Goal: Transaction & Acquisition: Purchase product/service

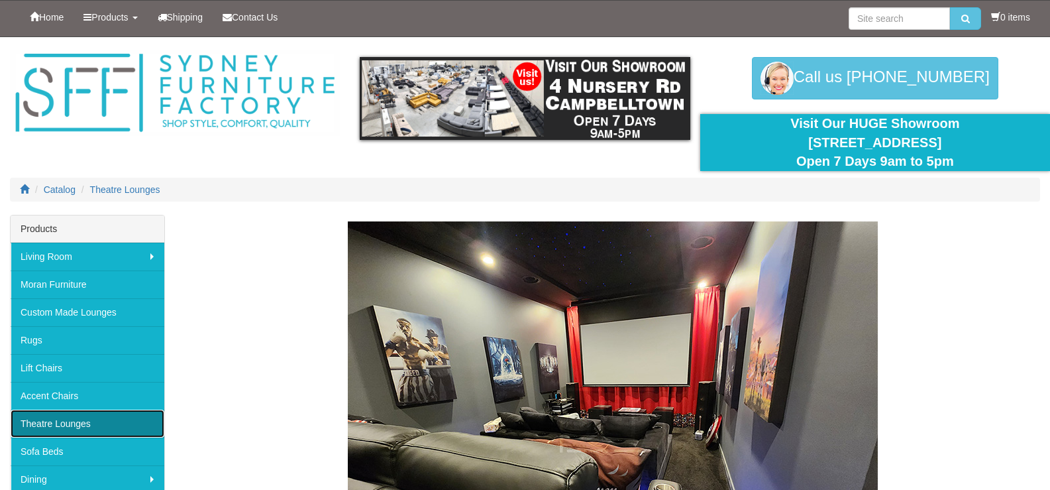
click at [85, 421] on link "Theatre Lounges" at bounding box center [88, 423] width 154 height 28
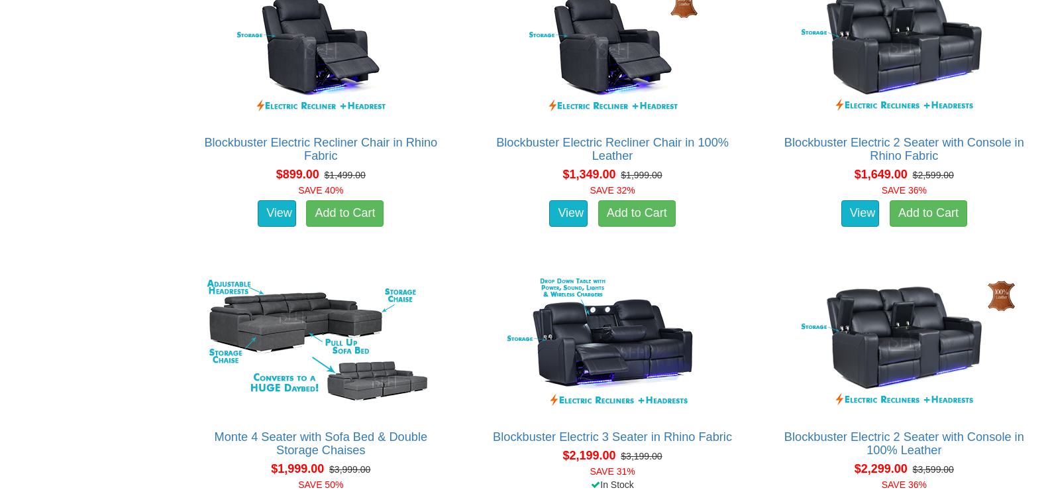
scroll to position [916, 0]
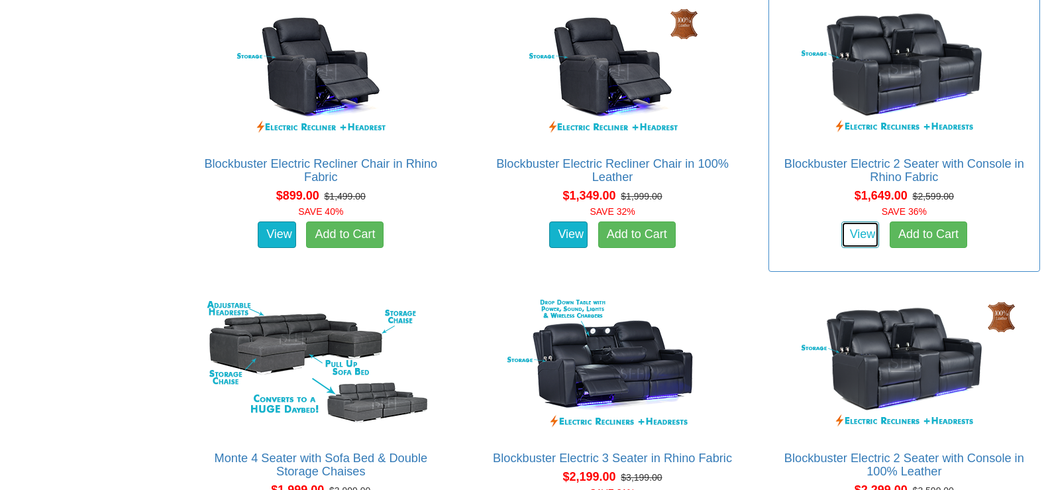
click at [854, 232] on link "View" at bounding box center [860, 234] width 38 height 26
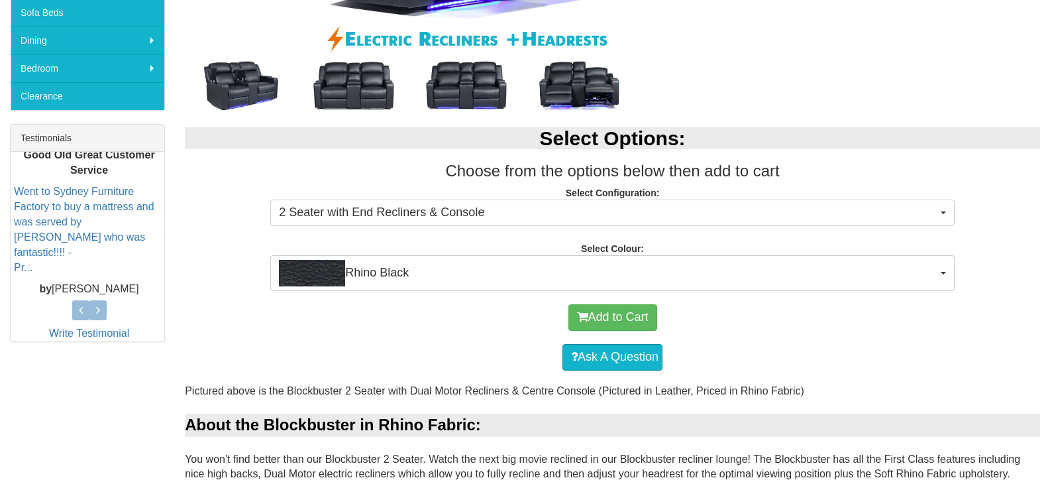
scroll to position [441, 0]
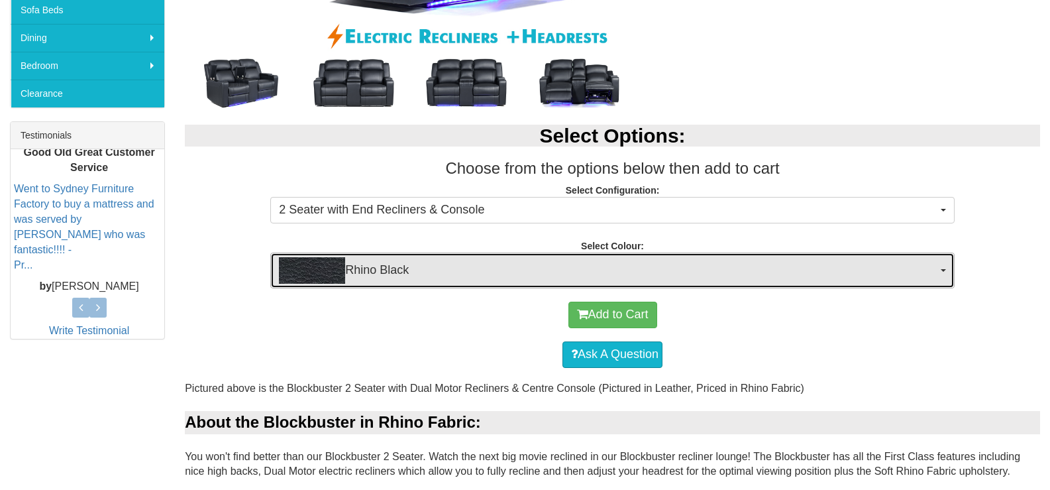
click at [937, 270] on button "Rhino Black" at bounding box center [612, 270] width 684 height 36
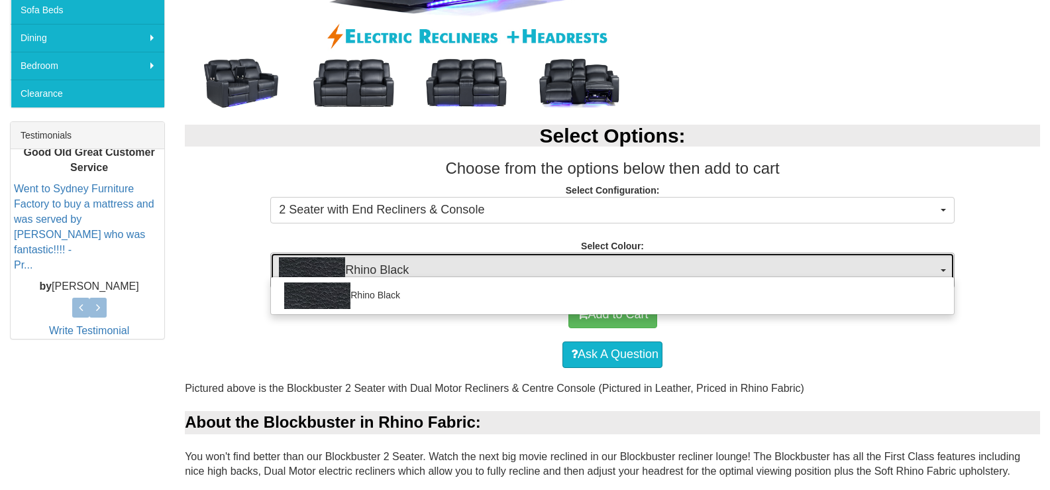
click at [937, 270] on button "Rhino Black" at bounding box center [612, 270] width 684 height 36
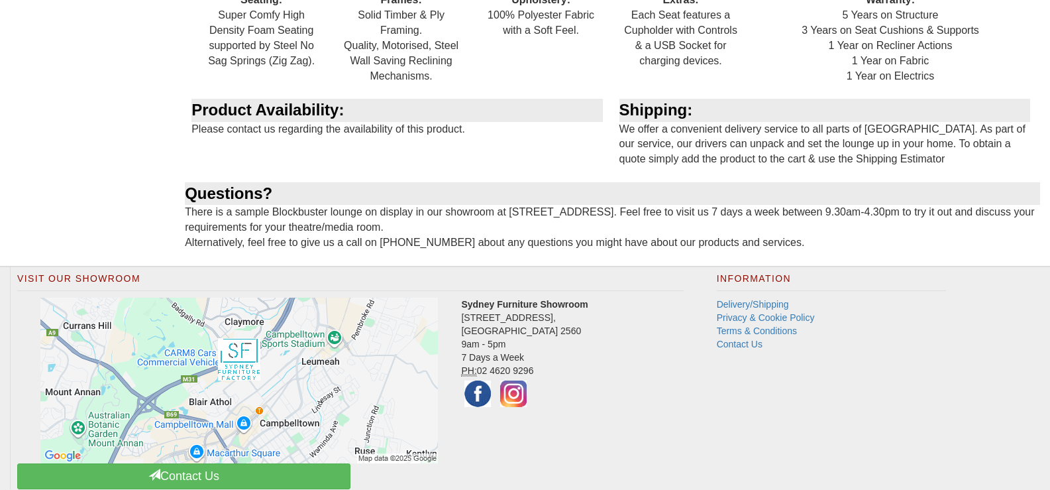
scroll to position [1679, 0]
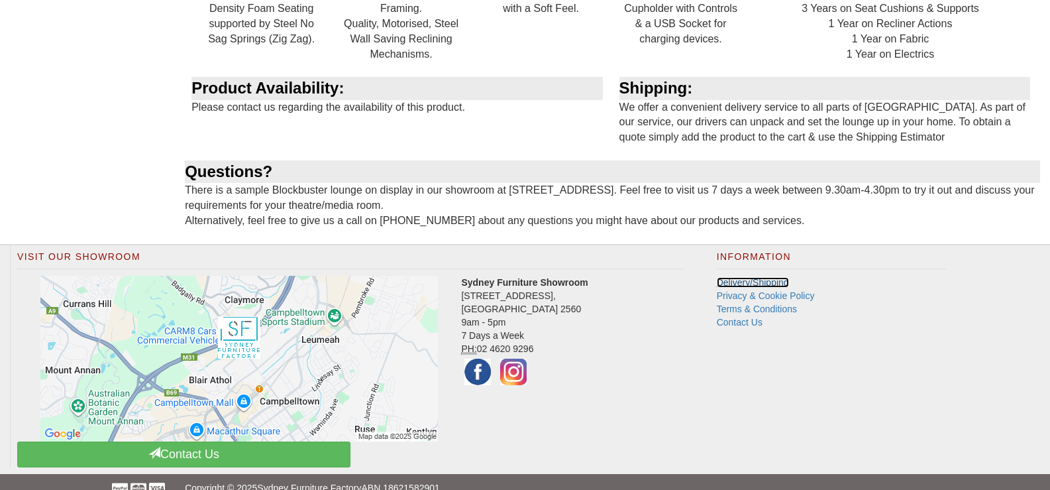
click at [743, 282] on link "Delivery/Shipping" at bounding box center [753, 282] width 72 height 11
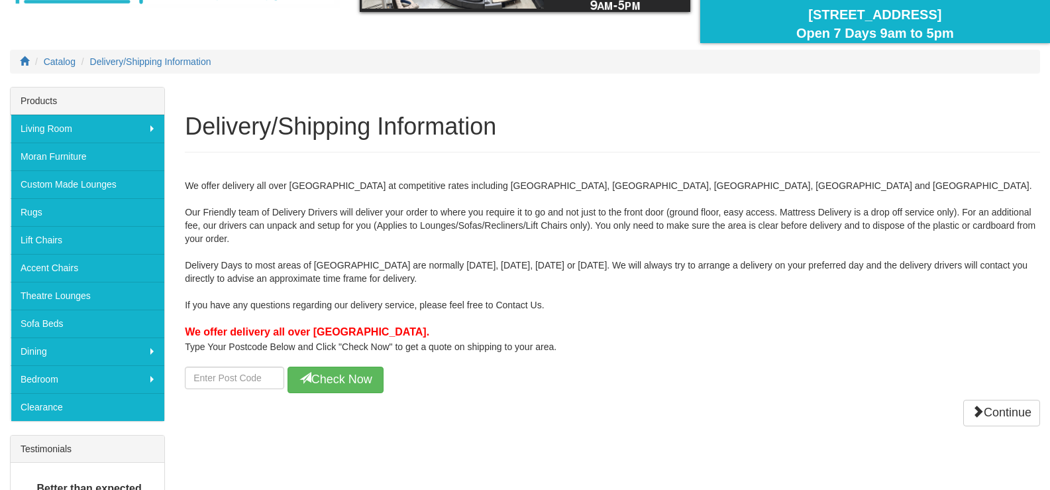
scroll to position [130, 0]
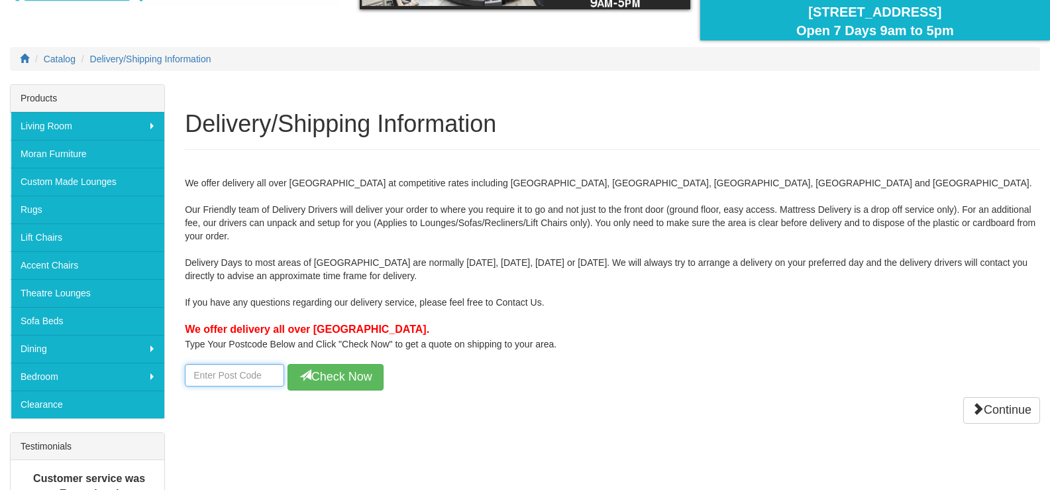
click at [217, 368] on input "number" at bounding box center [234, 375] width 99 height 23
type input "2065"
click at [329, 380] on button "Check Now" at bounding box center [335, 377] width 96 height 26
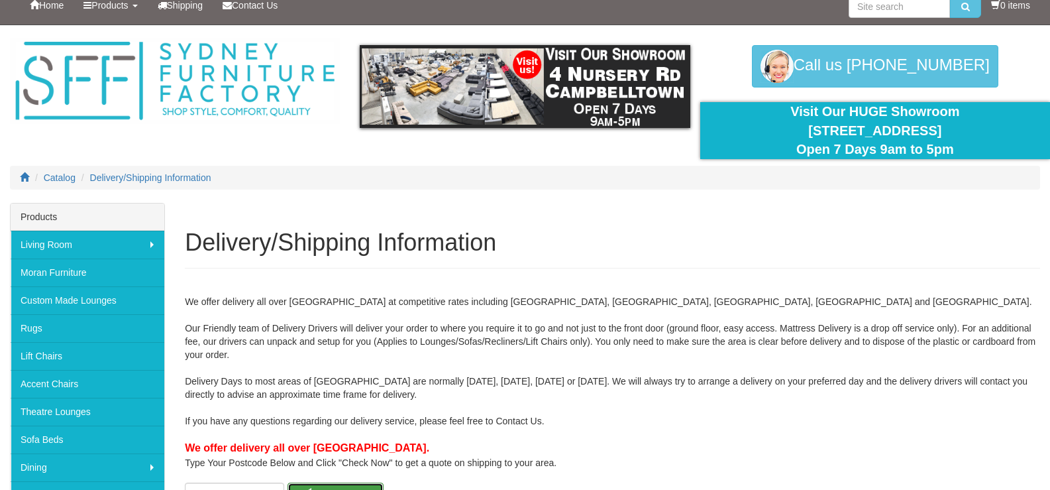
scroll to position [0, 0]
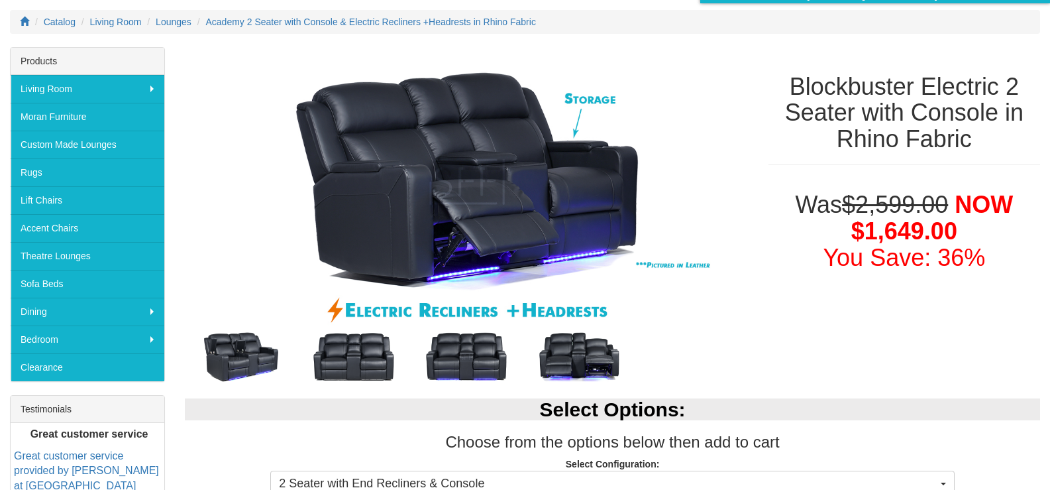
scroll to position [162, 0]
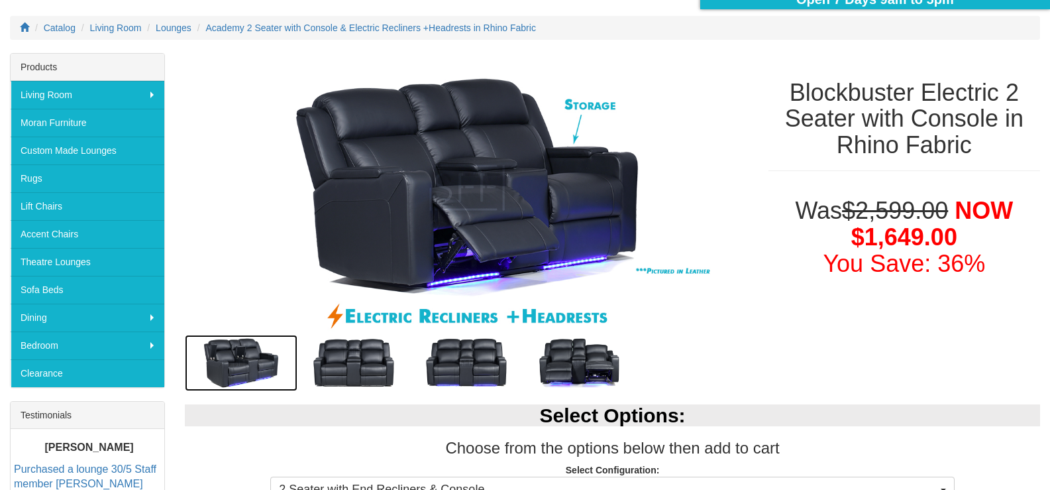
click at [236, 352] on img at bounding box center [241, 363] width 113 height 56
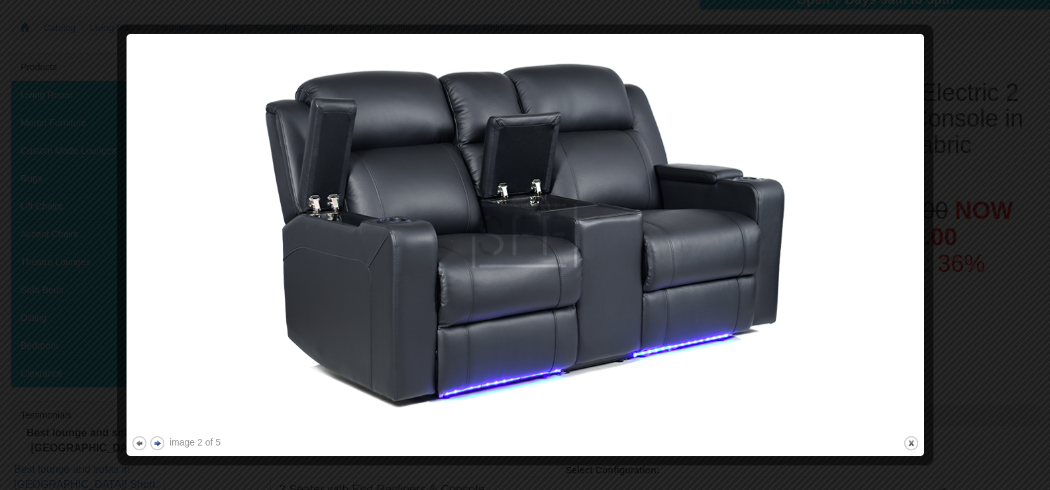
click at [158, 445] on button "next" at bounding box center [157, 443] width 17 height 17
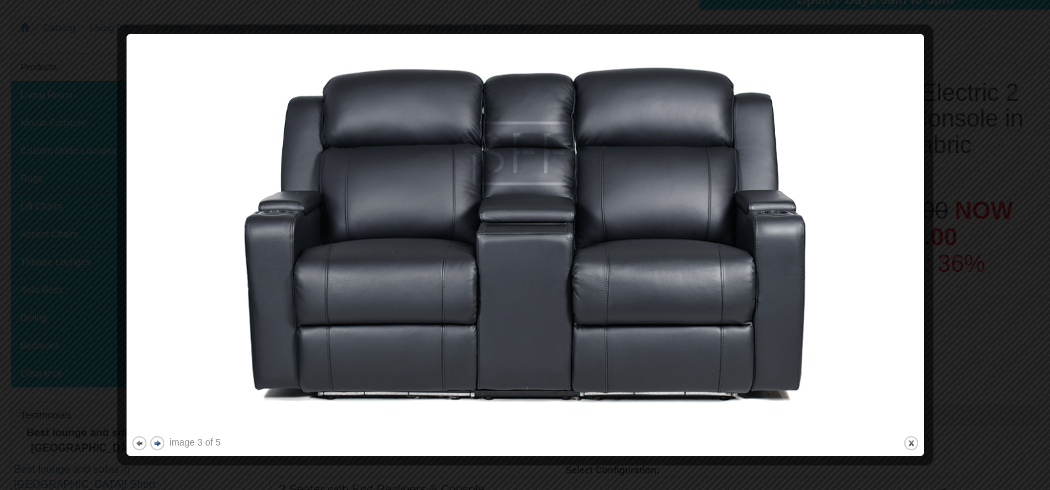
click at [158, 445] on button "next" at bounding box center [157, 443] width 17 height 17
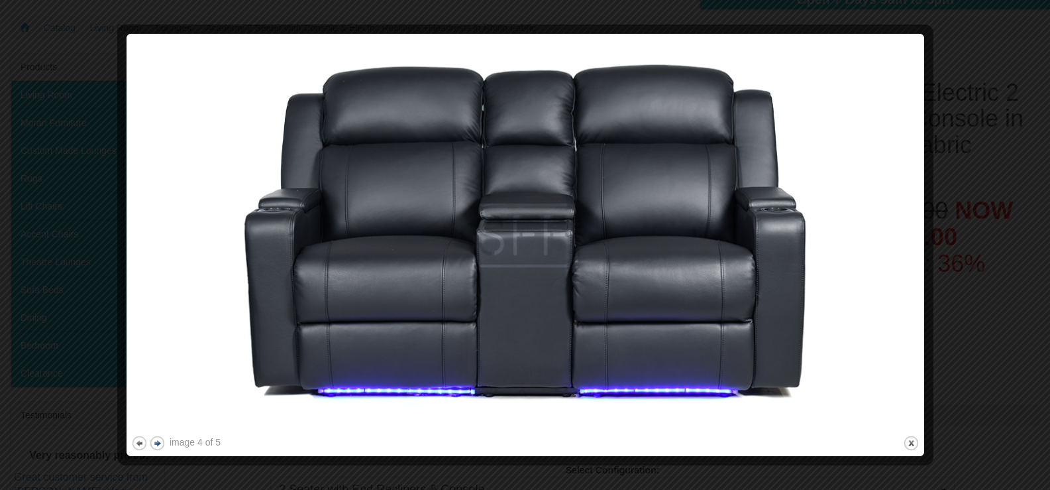
click at [158, 445] on button "next" at bounding box center [157, 443] width 17 height 17
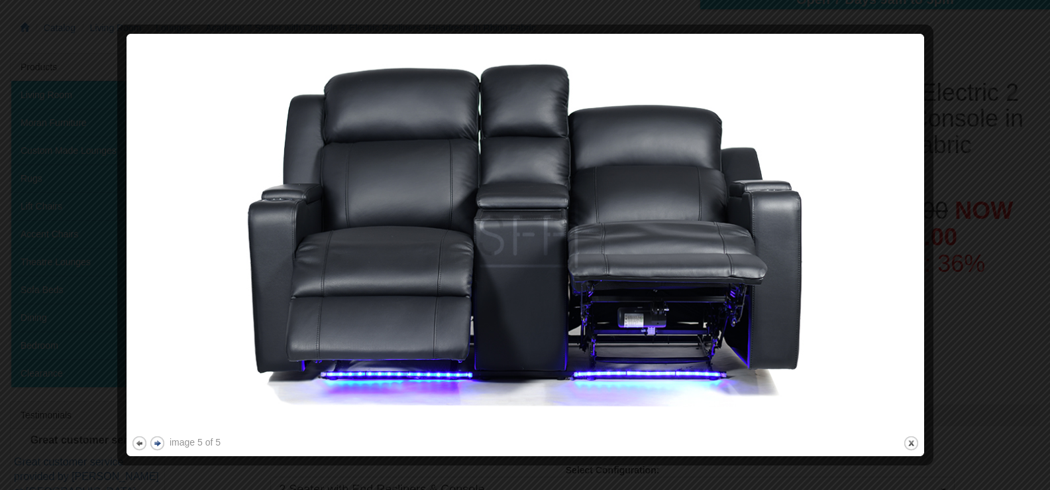
click at [158, 445] on button "next" at bounding box center [157, 443] width 17 height 17
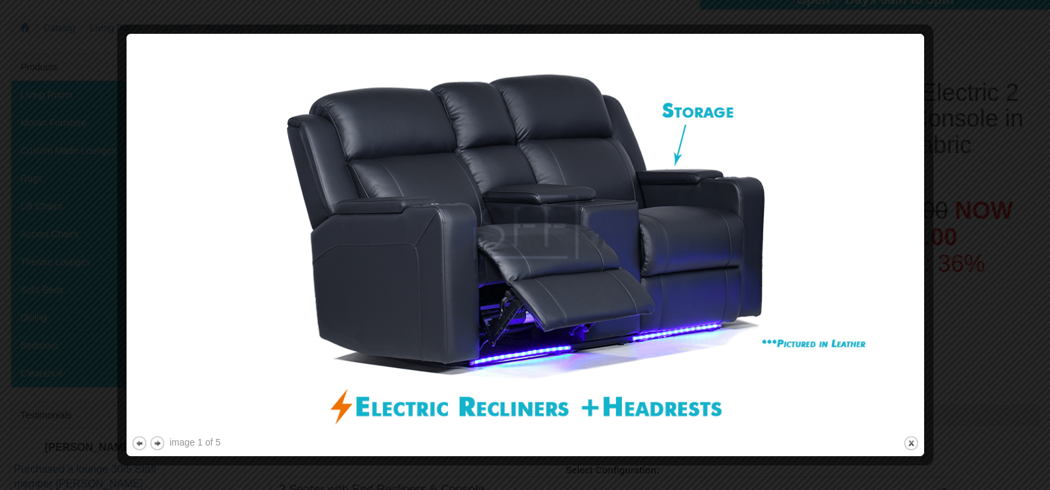
scroll to position [0, 0]
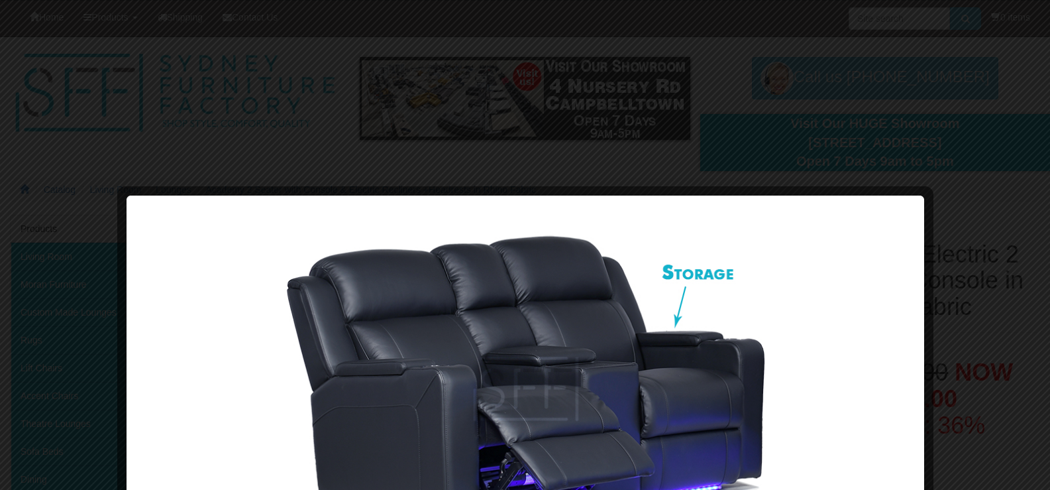
click at [960, 60] on div at bounding box center [525, 245] width 1050 height 490
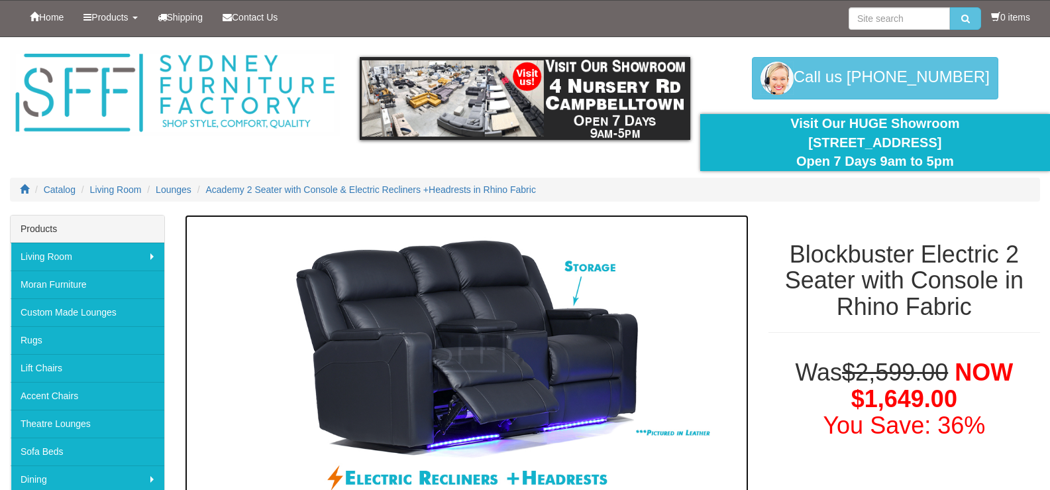
scroll to position [7, 0]
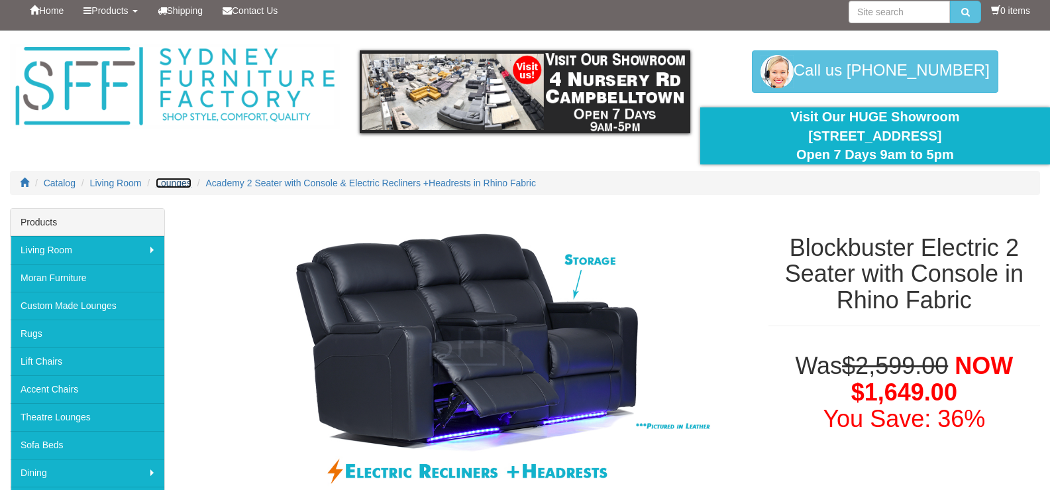
click at [168, 185] on span "Lounges" at bounding box center [174, 183] width 36 height 11
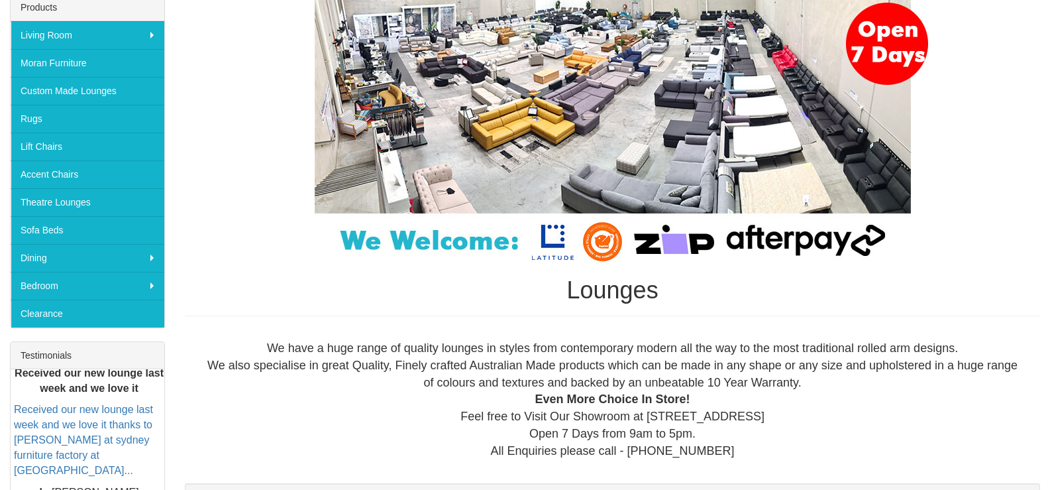
scroll to position [255, 0]
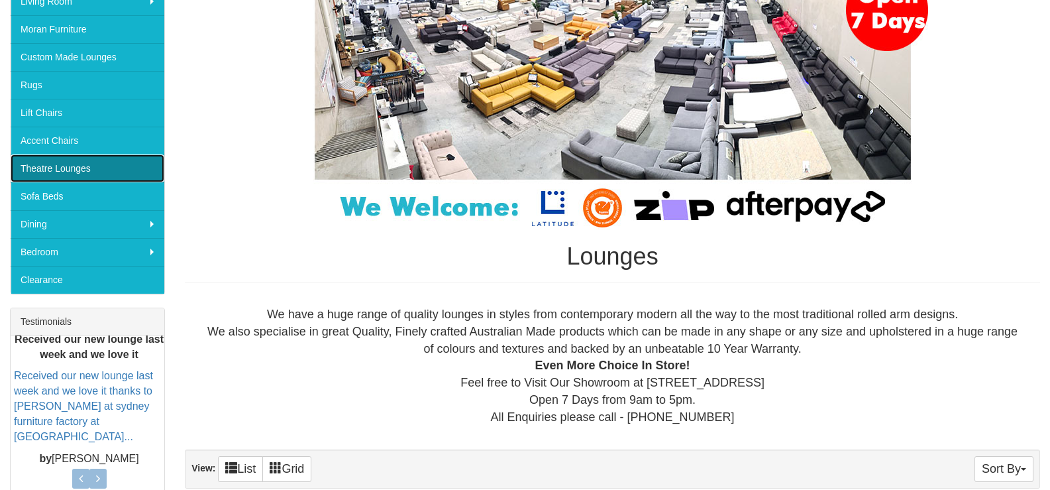
click at [95, 170] on link "Theatre Lounges" at bounding box center [88, 168] width 154 height 28
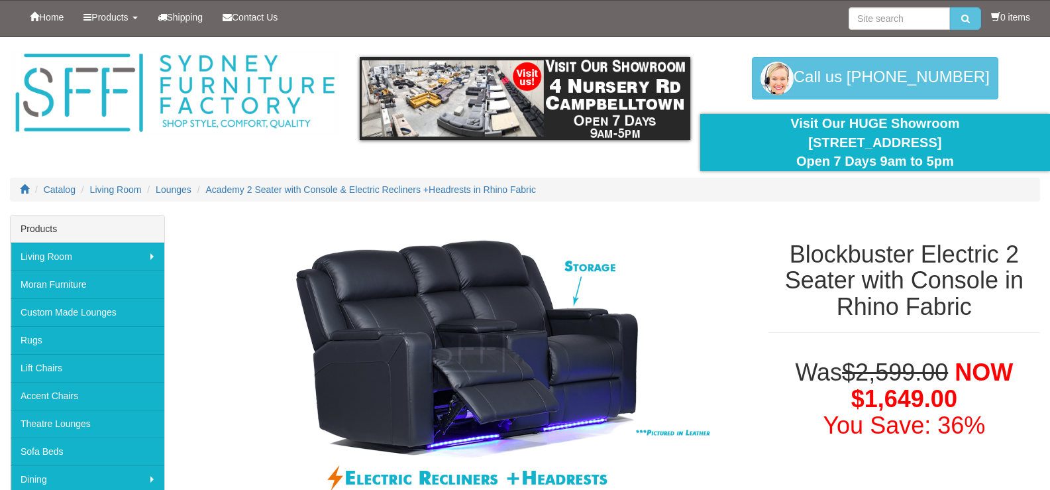
scroll to position [7, 0]
